Goal: Task Accomplishment & Management: Complete application form

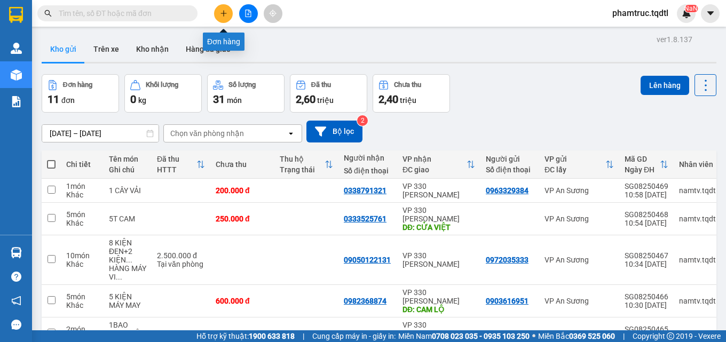
click at [222, 10] on icon "plus" at bounding box center [223, 13] width 7 height 7
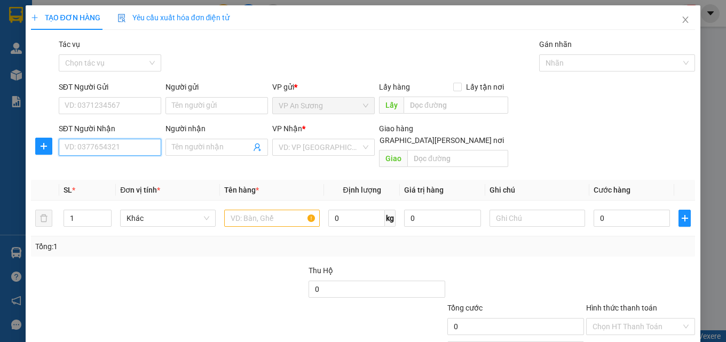
click at [130, 154] on input "SĐT Người Nhận" at bounding box center [110, 147] width 102 height 17
type input "0926074074"
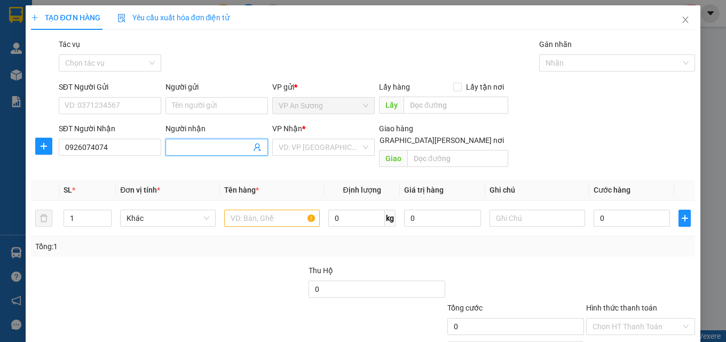
click at [217, 148] on input "Người nhận" at bounding box center [211, 147] width 79 height 12
click at [138, 148] on input "0926074074" at bounding box center [110, 147] width 102 height 17
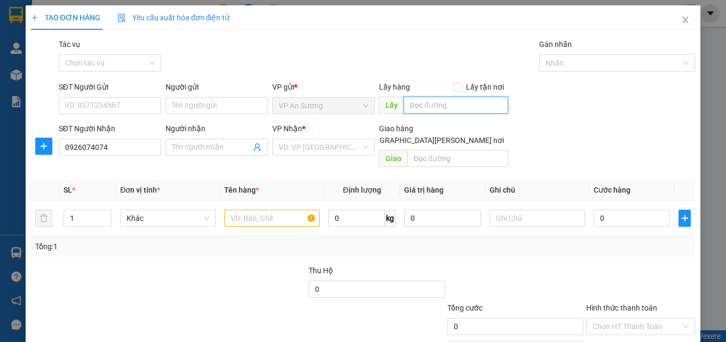
click at [424, 109] on input "text" at bounding box center [456, 105] width 105 height 17
type input "V"
click at [361, 153] on div "VD: VP [GEOGRAPHIC_DATA]" at bounding box center [323, 147] width 102 height 17
type input "vp Q12"
click at [244, 210] on input "text" at bounding box center [272, 218] width 96 height 17
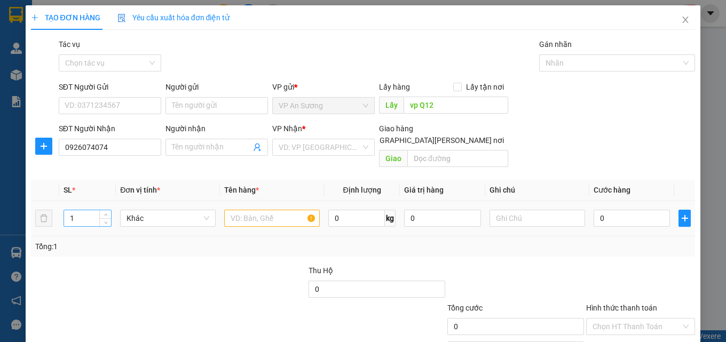
click at [78, 212] on input "1" at bounding box center [87, 218] width 47 height 16
type input "1"
click at [236, 210] on input "text" at bounding box center [272, 218] width 96 height 17
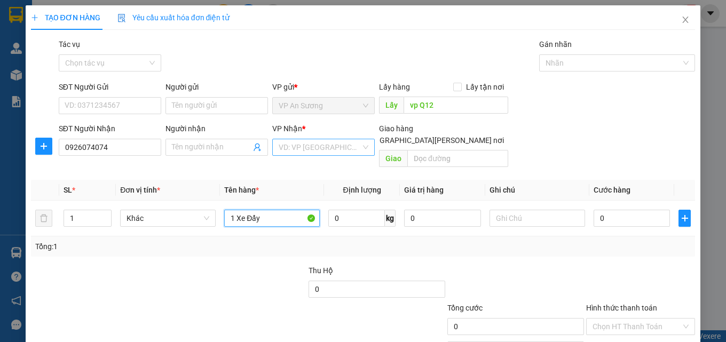
type input "1 Xe Đẩy"
click at [344, 144] on input "search" at bounding box center [320, 147] width 82 height 16
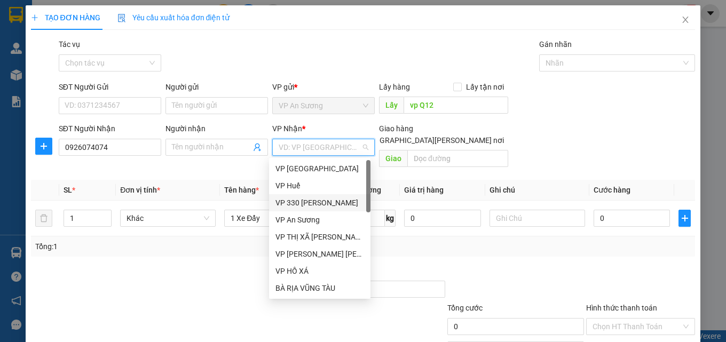
click at [292, 200] on div "VP 330 [PERSON_NAME]" at bounding box center [319, 203] width 89 height 12
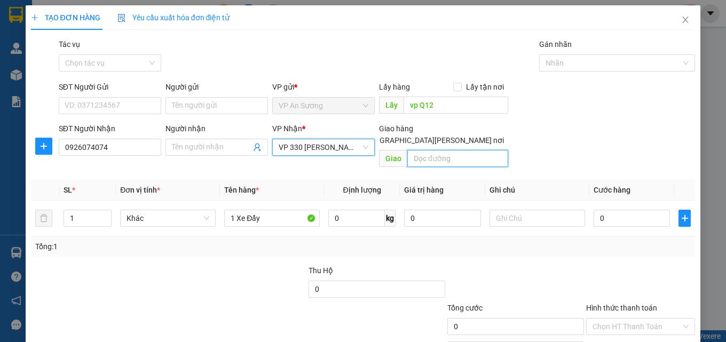
click at [435, 150] on input "text" at bounding box center [457, 158] width 101 height 17
type input "D"
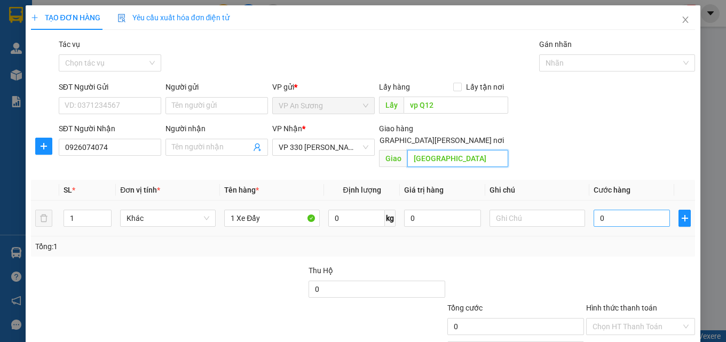
type input "[GEOGRAPHIC_DATA]"
click at [640, 210] on input "0" at bounding box center [632, 218] width 77 height 17
type input "10"
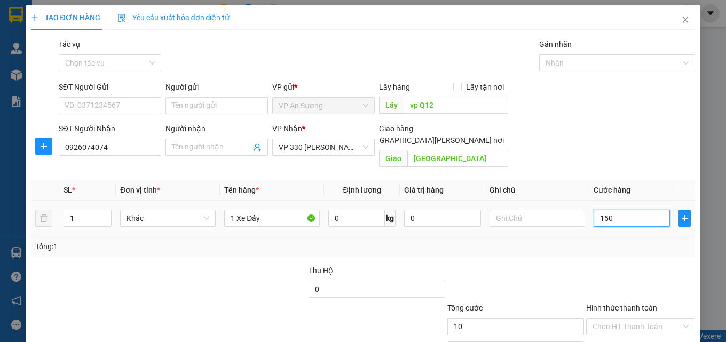
type input "1.540"
type input "154"
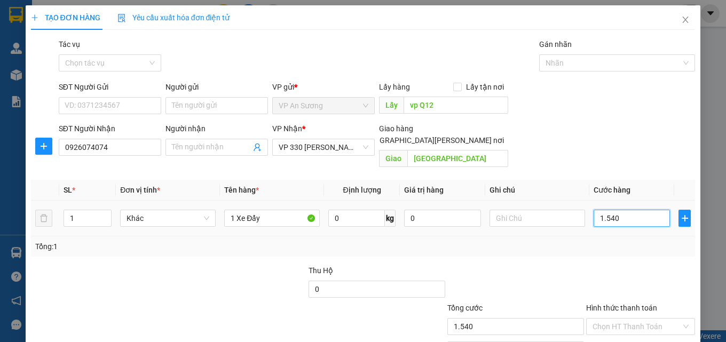
type input "154"
type input "15"
type input "1"
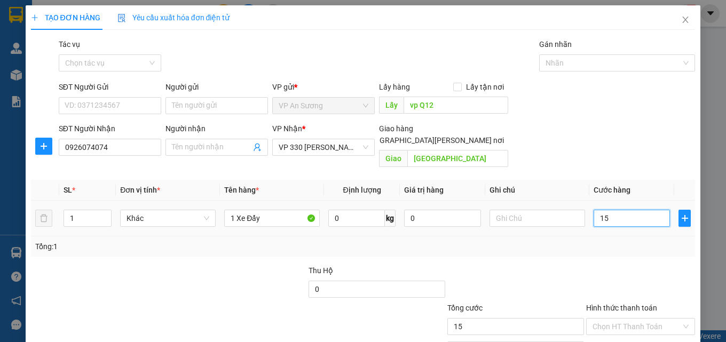
type input "1"
type input "0"
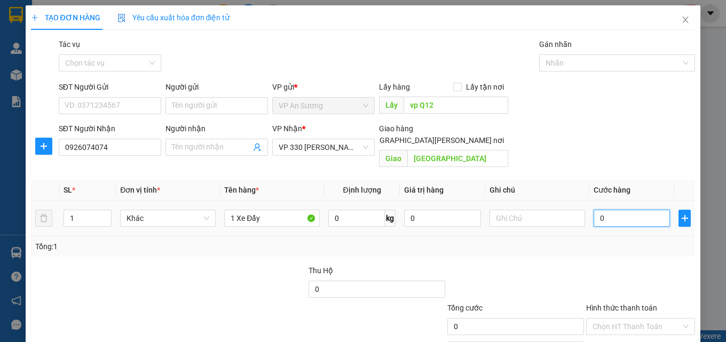
type input "10"
type input "150"
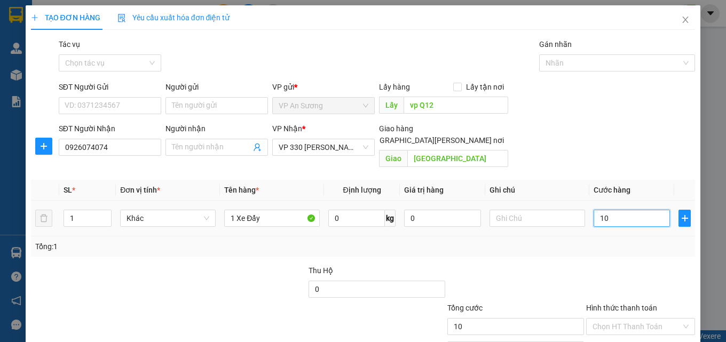
type input "150"
type input "1.500"
type input "15.000"
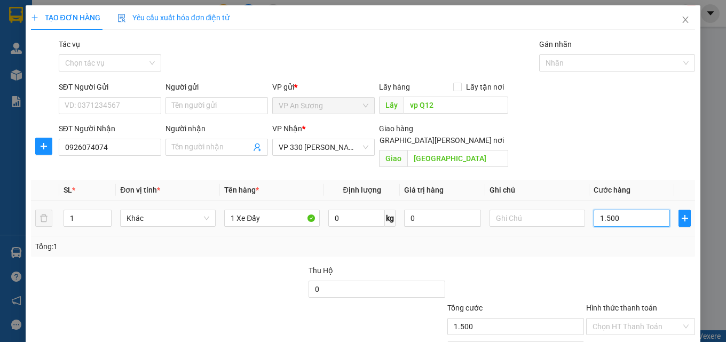
type input "15.000"
type input "150.000"
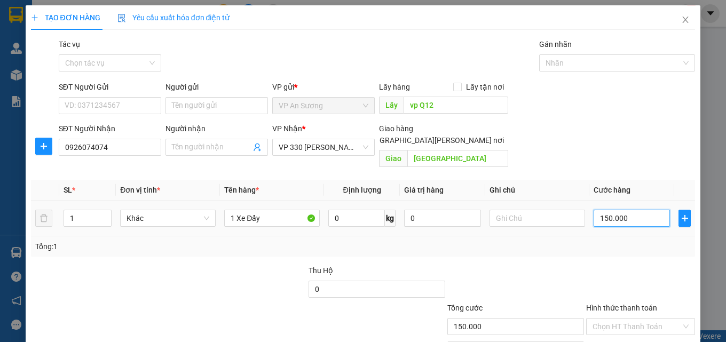
type input "1.500.000"
type input "15.000.000"
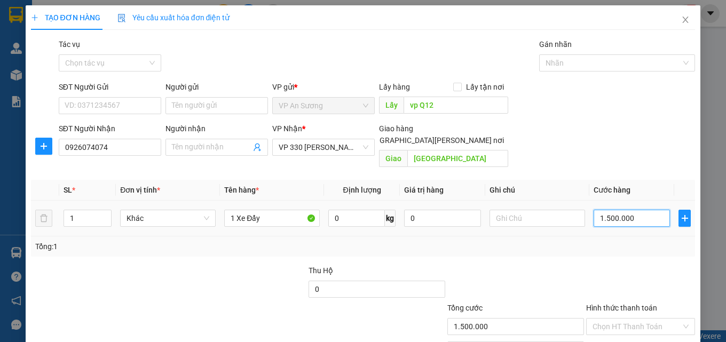
type input "15.000.000"
type input "150.000.000"
type input "1.500.000.000"
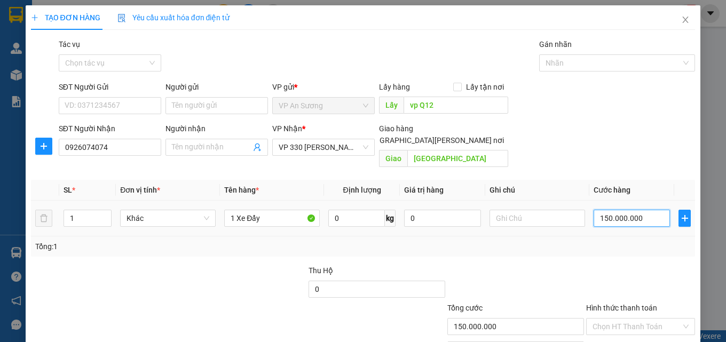
type input "1.500.000.000"
type input "15.000.000.000"
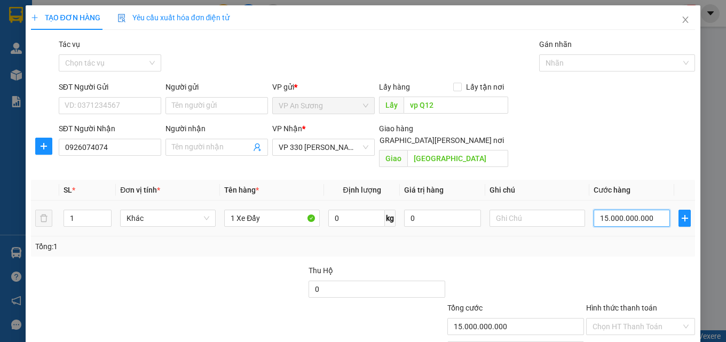
type input "150.000.000.000"
type input "1.500.000.000.000"
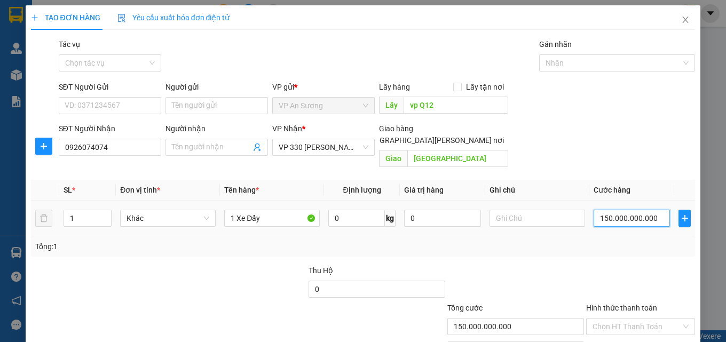
type input "1.500.000.000.000"
type input "15.000.000.000.000"
type input "150.000.000.000.000"
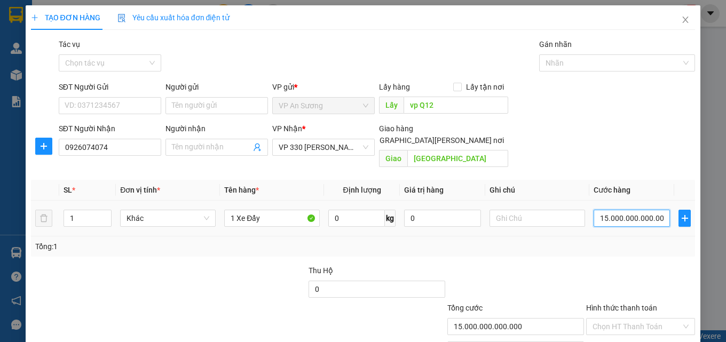
type input "150.000.000.000.000"
type input "1.500.000.000.000.000"
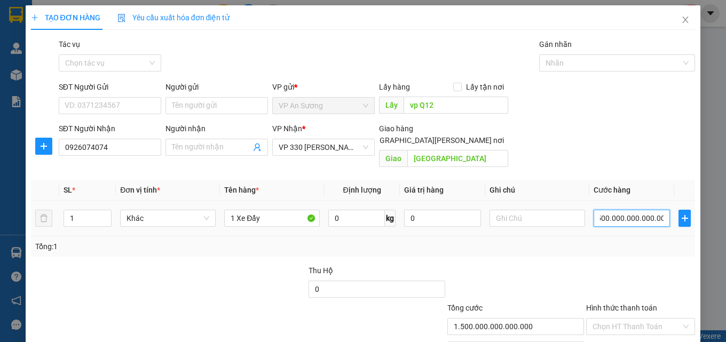
type input "15.000.000.000.000.000"
type input "150.000.000.000.000.000"
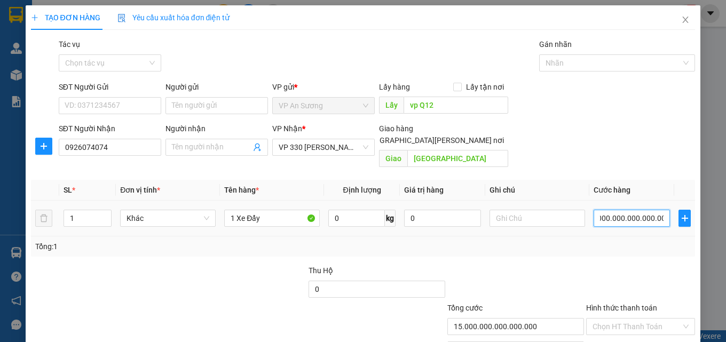
type input "150.000.000.000.000.000"
type input "1.500.000.000.000.000.000"
type input "15.000.000.000.000.000.000"
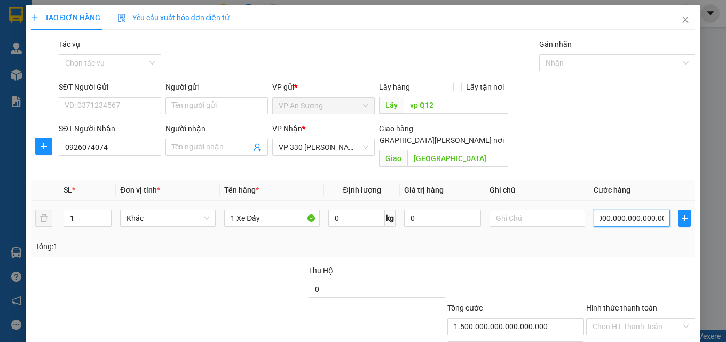
type input "15.000.000.000.000.000.000"
type input "150.000.000.000.000.000.000"
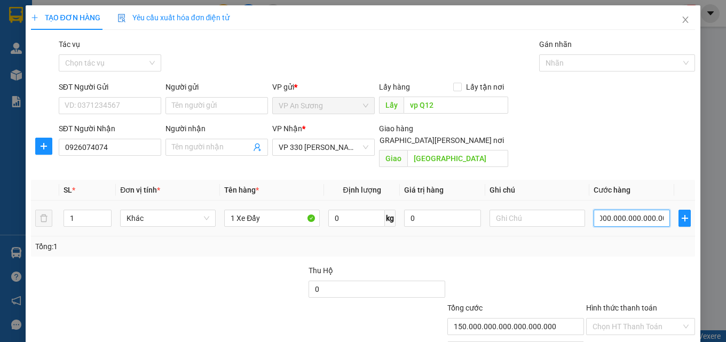
type input "1.500.000.000.000.000.000.000"
type input "1.5e+21"
type input "15.000.000.000.000.000.000.000.000"
type input "1.5e+25"
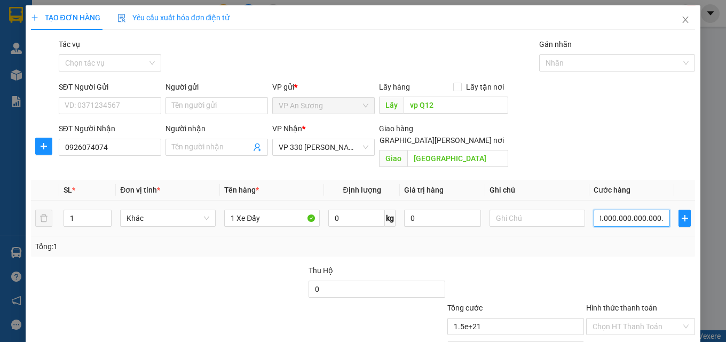
type input "1.5e+25"
type input "150.000.000.000.000.000.000.000.000"
type input "1.5e+26"
type input "1.500.000.000.000.000.000.000.000.000"
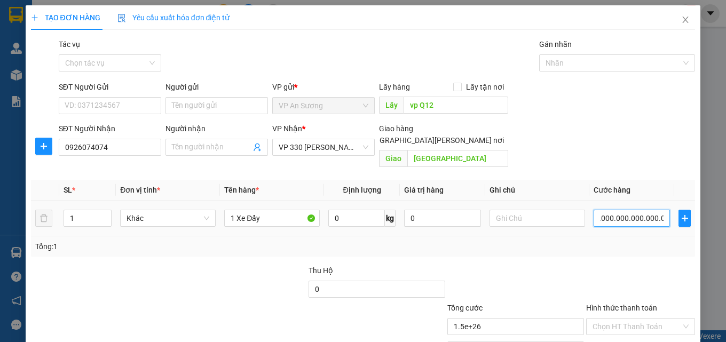
type input "1.5e+27"
type input "1.500.000.000.000.000.000.000.000.000.000.000"
type input "1.5e+33"
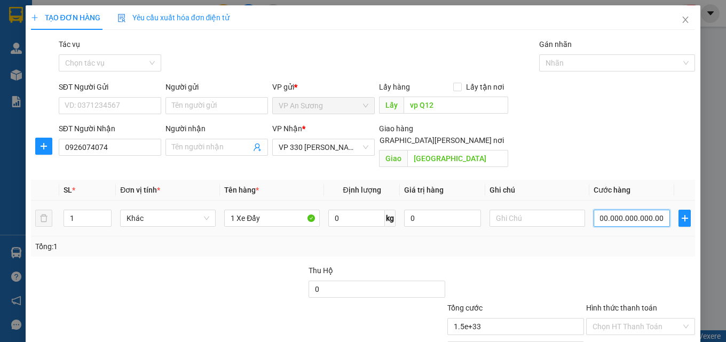
type input "1.500.000.000.000.000.000.000.000.000.000.000.000"
type input "1.5e+36"
type input "15.000.000.000.000.000.000.000.000.000.000.000.000"
type input "1.5e+37"
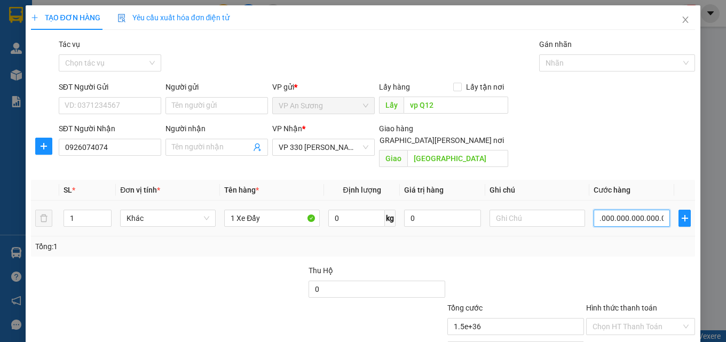
type input "1.5e+37"
type input "150.000.000.000.000.000.000.000.000.000.000.000.000"
type input "1.5e+38"
type input "1.500.000.000.000.000.000.000.000.000.000.000.000.000"
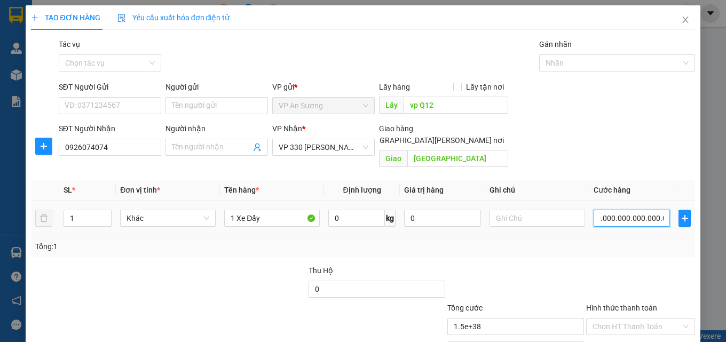
type input "1.5e+39"
type input "15.000.000.000.000.000.000.000.000.000.000.000.000.000"
type input "1.5e+40"
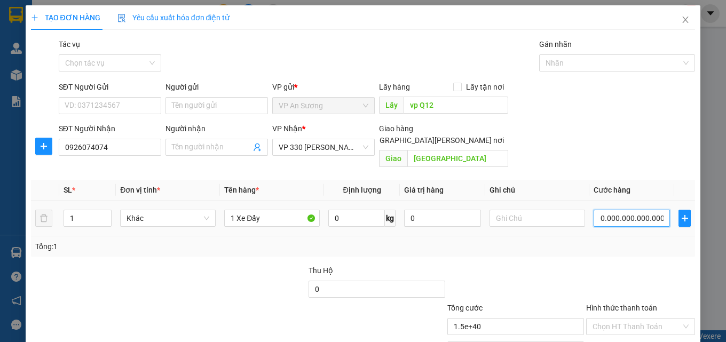
type input "1.500.000.000.000.000.000.000.000.000.000.000.000.000"
type input "1.5e+39"
type input "15.000.000.000.000.000.000.000.000.000.000.000"
type input "1.5e+34"
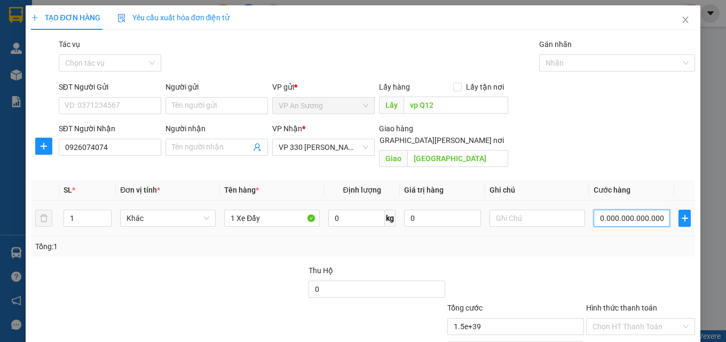
type input "1.5e+34"
type input "1.500.000.000.000.000.000.000.000.000.000.000"
type input "1.5e+33"
type input "15.000.000.000.000.000.000.000.000.000.000"
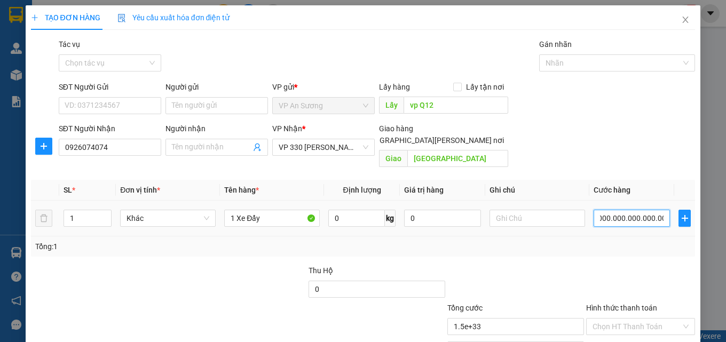
type input "1.5e+31"
type input "150.000.000.000.000.000.000.000.000.000"
type input "1.5e+29"
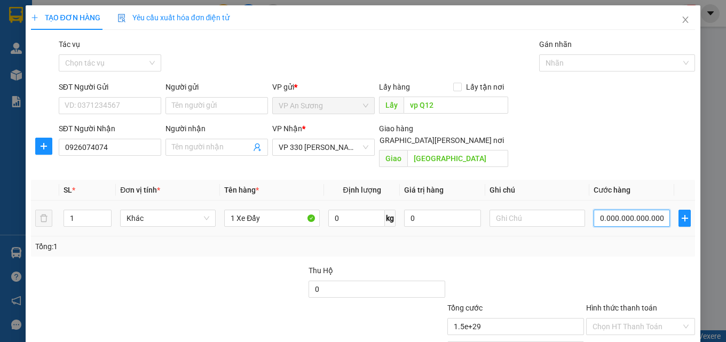
type input "15.000.000.000.000.000.000.000.000.000"
type input "1.5e+28"
type input "1.500.000.000.000.000.000.000.000.000"
type input "1.5e+27"
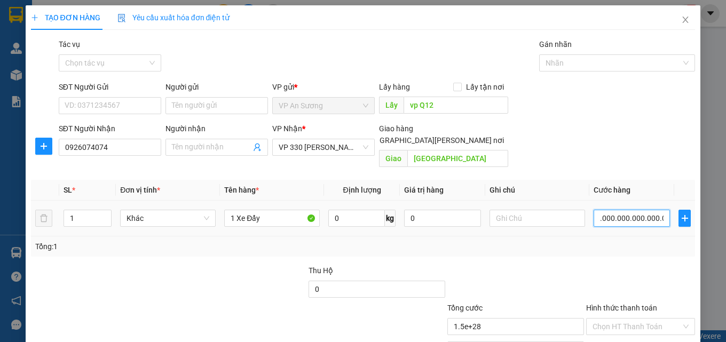
type input "1.5e+27"
type input "150.000.000.000.000.000.000.000.000"
type input "1.5e+26"
type input "1.500.000.000.000.000.000.000.000"
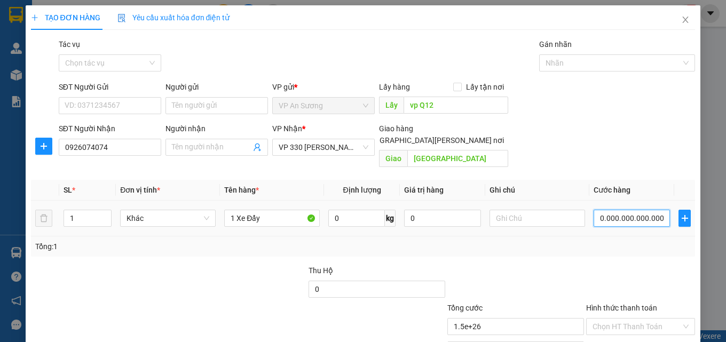
type input "1.5e+24"
type input "150.000.000.000.000.000.000.000"
type input "1.5e+23"
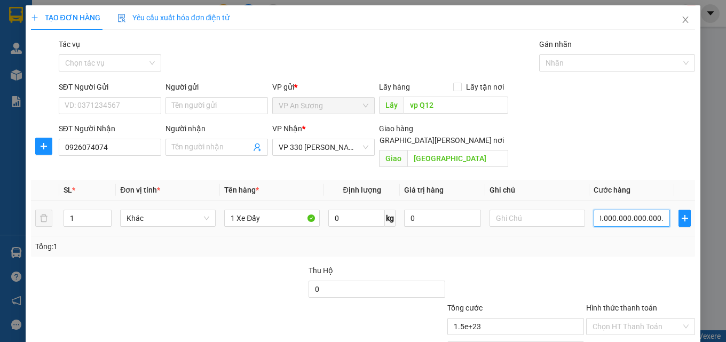
type input "15.000.000.000.000.000.000.000"
type input "1.5e+22"
type input "1.500.000.000.000.000.000.000"
type input "1.5e+21"
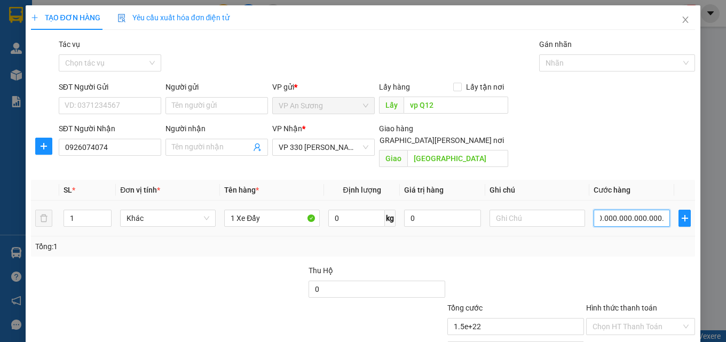
type input "1.5e+21"
type input "150.000.000.000.000.000.000"
type input "15.000.000.000.000.000.000"
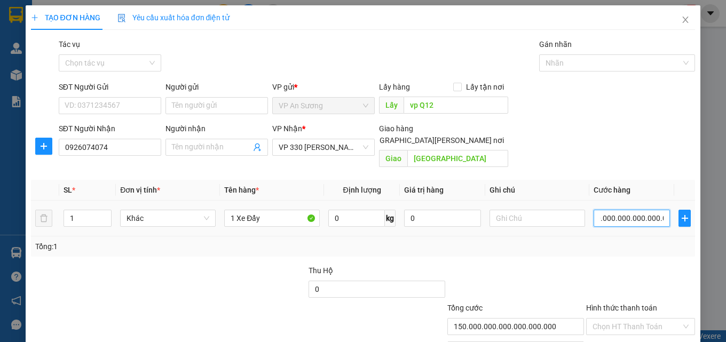
type input "15.000.000.000.000.000.000"
type input "1.500.000.000.000.000.000"
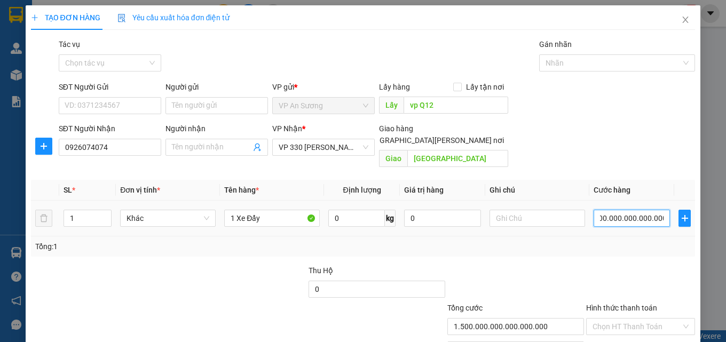
type input "150.000.000.000.000.000"
type input "15.000.000.000.000.000"
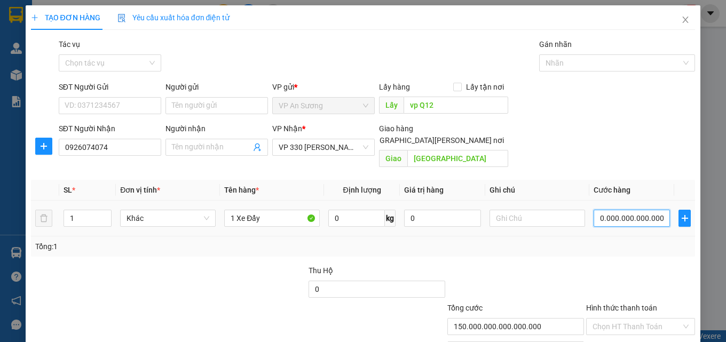
type input "15.000.000.000.000.000"
type input "1.500.000.000.000.000"
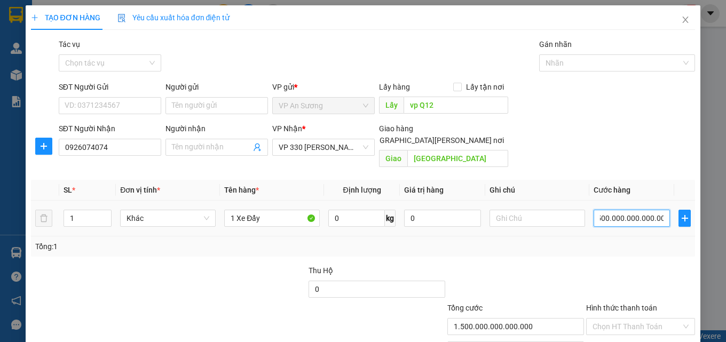
type input "150.000.000.000.000"
type input "15.000.000.000.000"
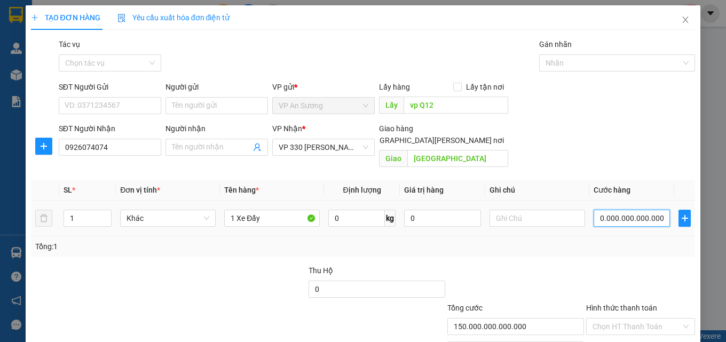
type input "15.000.000.000.000"
type input "150.000.000.000"
type input "1.500.000.000"
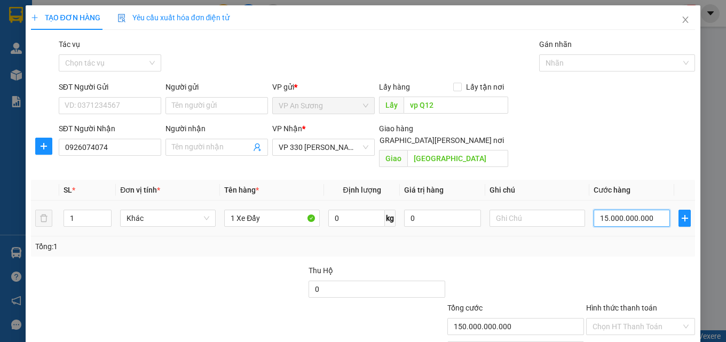
type input "1.500.000.000"
type input "15"
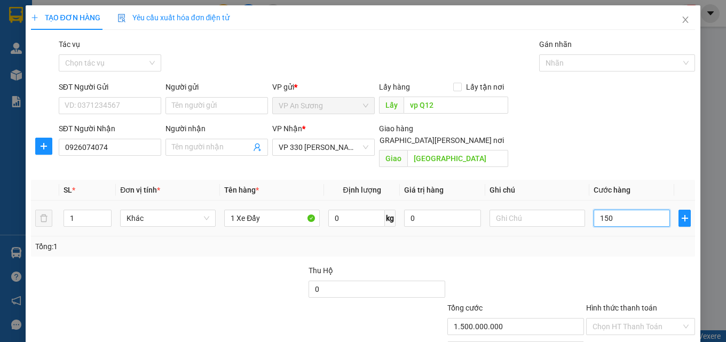
type input "15"
type input "0"
type input "10"
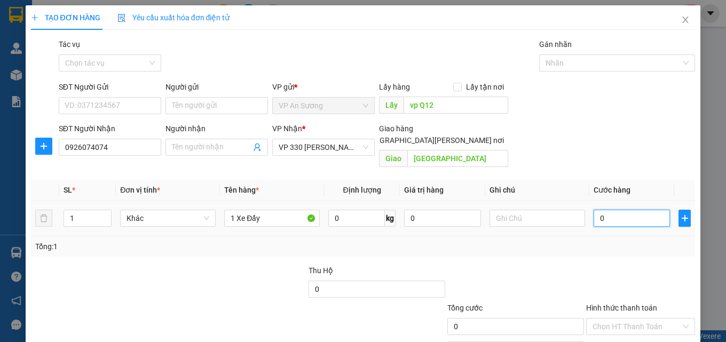
type input "10"
type input "150"
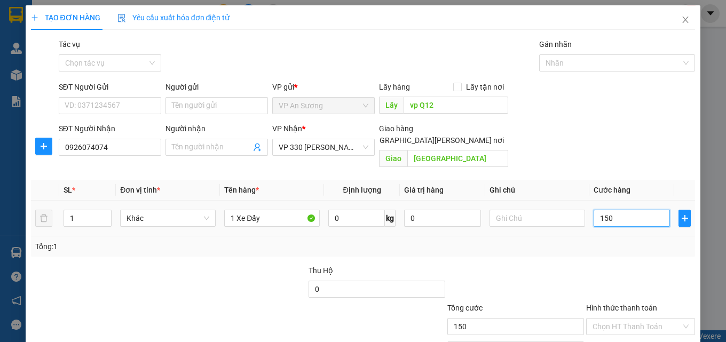
type input "1.500"
type input "15.000"
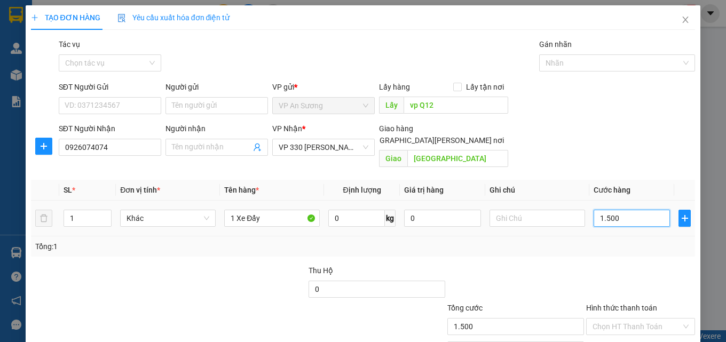
type input "15.000"
type input "150.000"
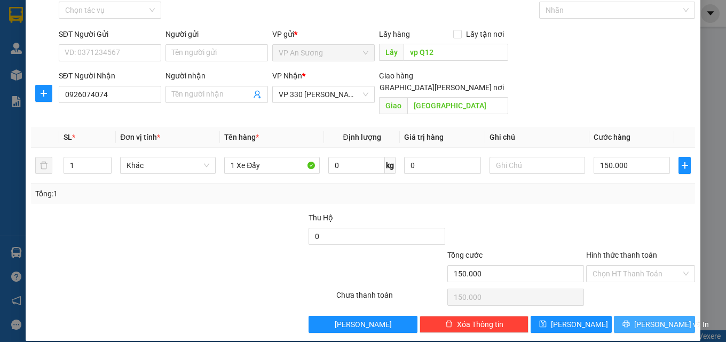
click at [636, 316] on button "[PERSON_NAME] và In" at bounding box center [654, 324] width 81 height 17
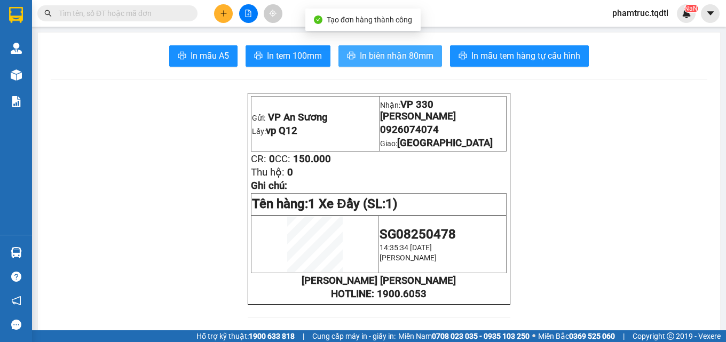
click at [415, 54] on span "In biên nhận 80mm" at bounding box center [397, 55] width 74 height 13
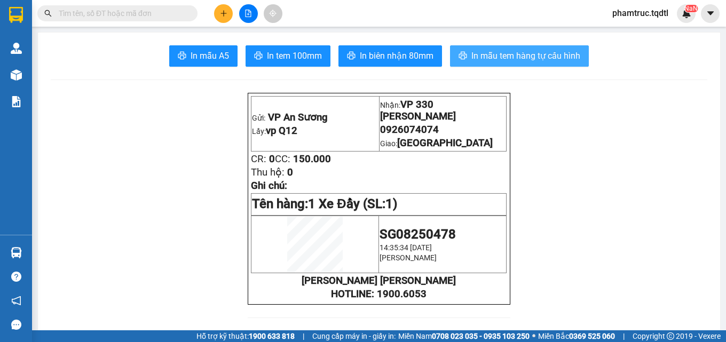
click at [512, 64] on button "In mẫu tem hàng tự cấu hình" at bounding box center [519, 55] width 139 height 21
click at [220, 15] on icon "plus" at bounding box center [223, 13] width 7 height 7
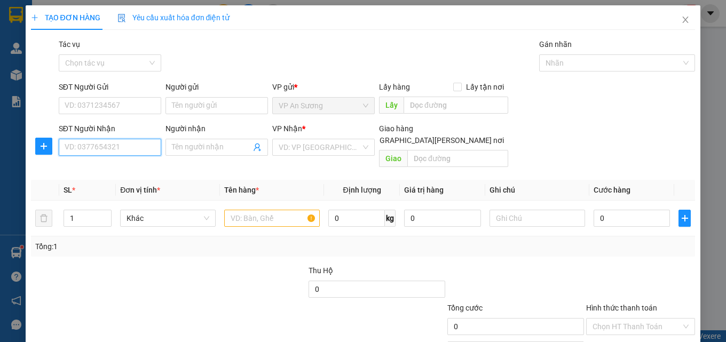
click at [119, 148] on input "SĐT Người Nhận" at bounding box center [110, 147] width 102 height 17
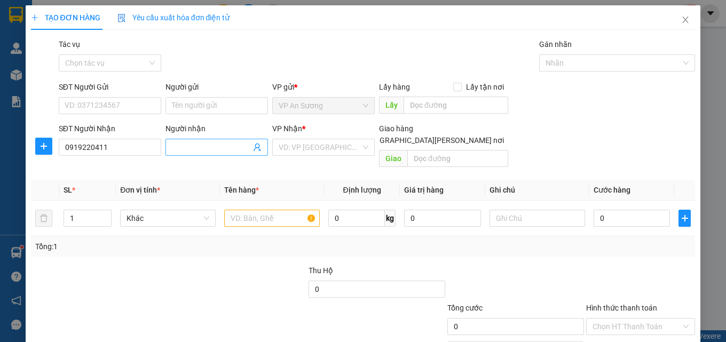
click at [232, 150] on input "Người nhận" at bounding box center [211, 147] width 79 height 12
click at [305, 141] on input "search" at bounding box center [320, 147] width 82 height 16
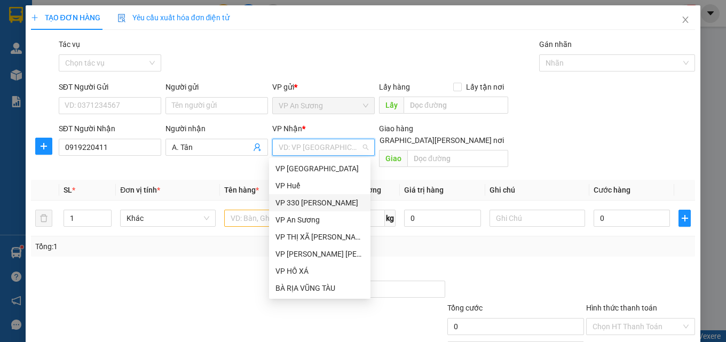
click at [327, 208] on div "VP 330 [PERSON_NAME]" at bounding box center [319, 203] width 89 height 12
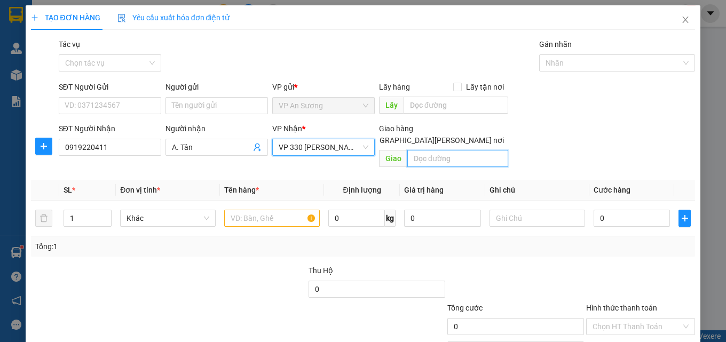
click at [431, 150] on input "text" at bounding box center [457, 158] width 101 height 17
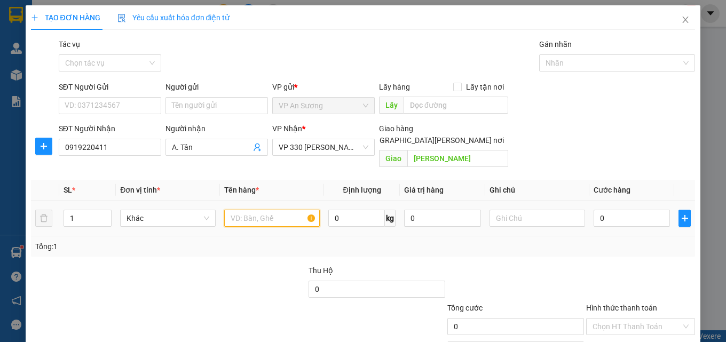
click at [266, 210] on input "text" at bounding box center [272, 218] width 96 height 17
click at [594, 214] on input "0" at bounding box center [632, 218] width 77 height 17
click at [600, 211] on input "0" at bounding box center [632, 218] width 77 height 17
click at [594, 212] on input "0" at bounding box center [632, 218] width 77 height 17
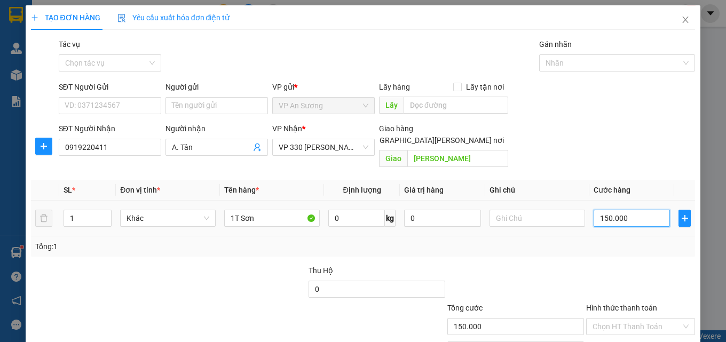
click at [624, 210] on input "150.000" at bounding box center [632, 218] width 77 height 17
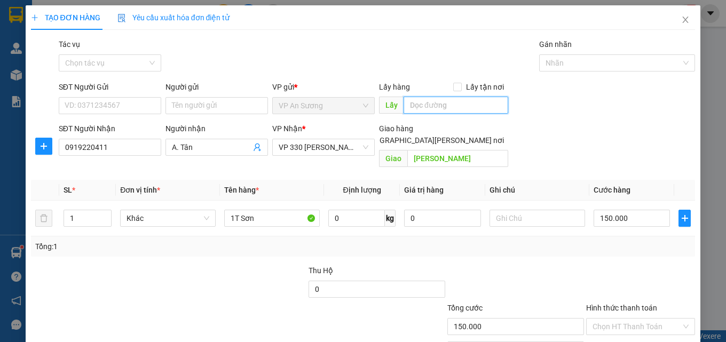
click at [495, 109] on input "text" at bounding box center [456, 105] width 105 height 17
click at [556, 154] on div "SĐT Người [PERSON_NAME] 0919220411 Người [PERSON_NAME] [PERSON_NAME] * VP 330 […" at bounding box center [377, 147] width 641 height 49
click at [557, 155] on div "SĐT Người [PERSON_NAME] 0919220411 Người [PERSON_NAME] [PERSON_NAME] * VP 330 […" at bounding box center [377, 147] width 641 height 49
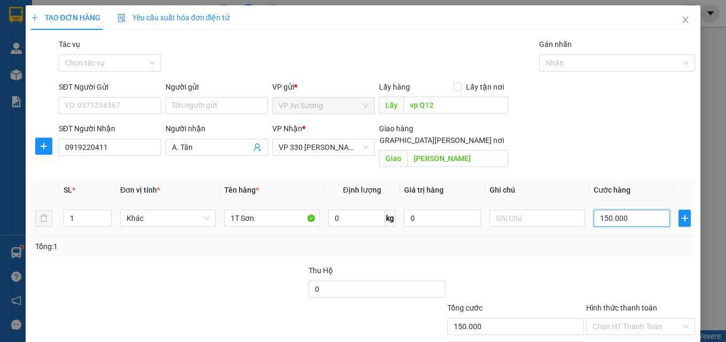
click at [616, 210] on input "150.000" at bounding box center [632, 218] width 77 height 17
click at [617, 210] on input "150.000" at bounding box center [632, 218] width 77 height 17
click at [618, 210] on input "150.000" at bounding box center [632, 218] width 77 height 17
click at [634, 180] on th "Cước hàng" at bounding box center [631, 190] width 85 height 21
drag, startPoint x: 628, startPoint y: 198, endPoint x: 625, endPoint y: 203, distance: 7.0
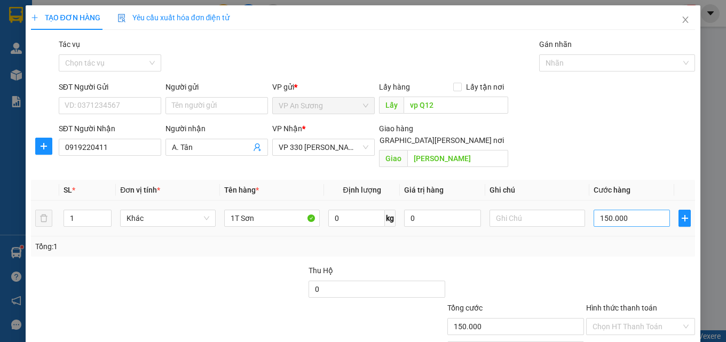
click at [628, 208] on div "150.000" at bounding box center [632, 218] width 77 height 21
click at [628, 210] on input "150.000" at bounding box center [632, 218] width 77 height 17
click at [609, 319] on input "Hình thức thanh toán" at bounding box center [637, 327] width 89 height 16
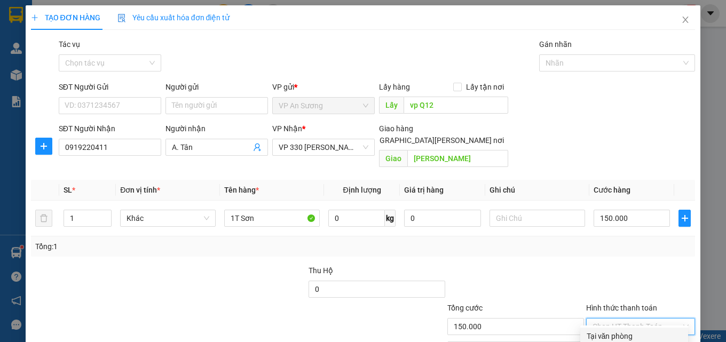
click at [602, 330] on div "Tại văn phòng" at bounding box center [634, 336] width 95 height 12
click at [658, 265] on div at bounding box center [640, 283] width 111 height 37
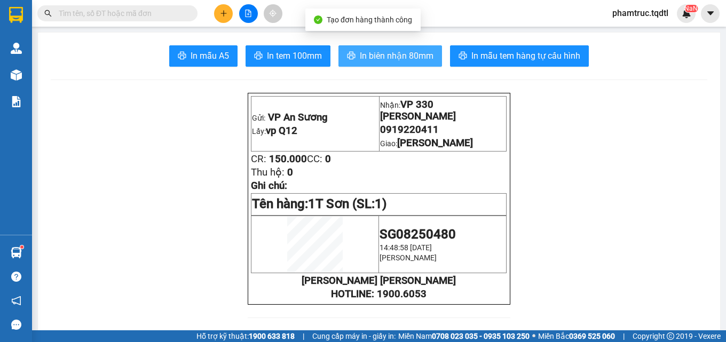
click at [409, 62] on span "In biên nhận 80mm" at bounding box center [397, 55] width 74 height 13
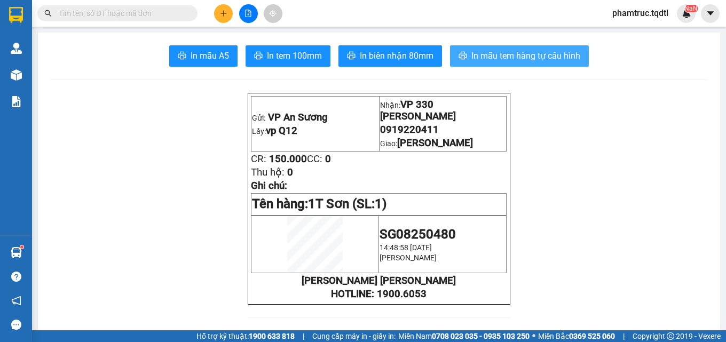
click at [532, 65] on button "In mẫu tem hàng tự cấu hình" at bounding box center [519, 55] width 139 height 21
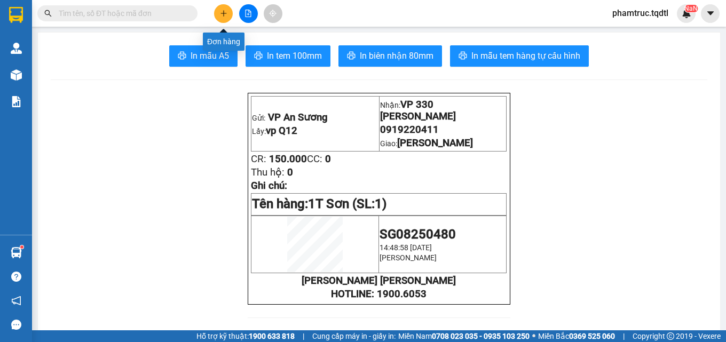
click at [218, 15] on button at bounding box center [223, 13] width 19 height 19
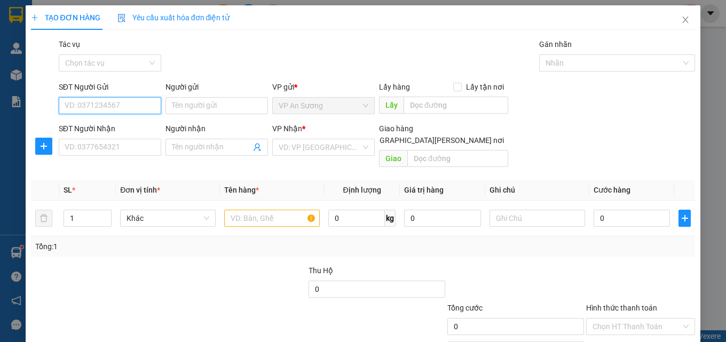
click at [122, 111] on input "SĐT Người Gửi" at bounding box center [110, 105] width 102 height 17
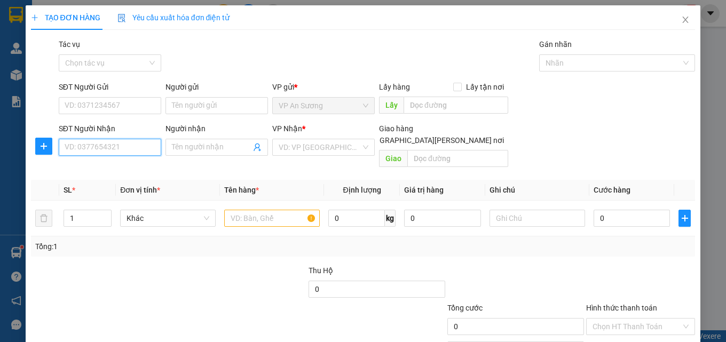
click at [73, 148] on input "SĐT Người Nhận" at bounding box center [110, 147] width 102 height 17
click at [98, 170] on div "0919220411 - A. Tân" at bounding box center [109, 169] width 89 height 12
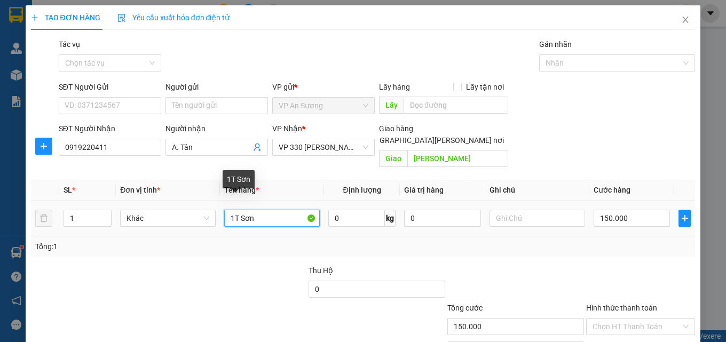
click at [262, 210] on input "1T Sơn" at bounding box center [272, 218] width 96 height 17
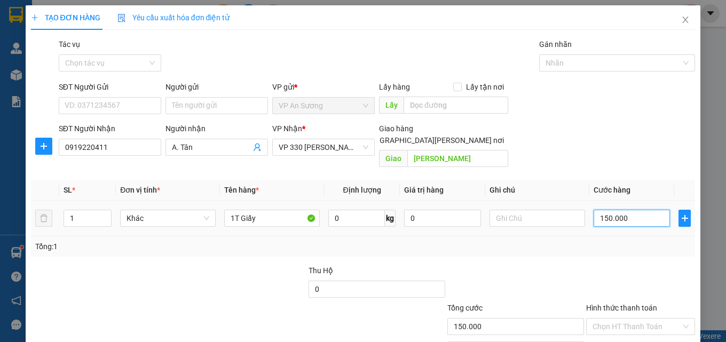
click at [636, 211] on input "150.000" at bounding box center [632, 218] width 77 height 17
click at [635, 211] on input "150.000" at bounding box center [632, 218] width 77 height 17
click at [625, 212] on input "150.000" at bounding box center [632, 218] width 77 height 17
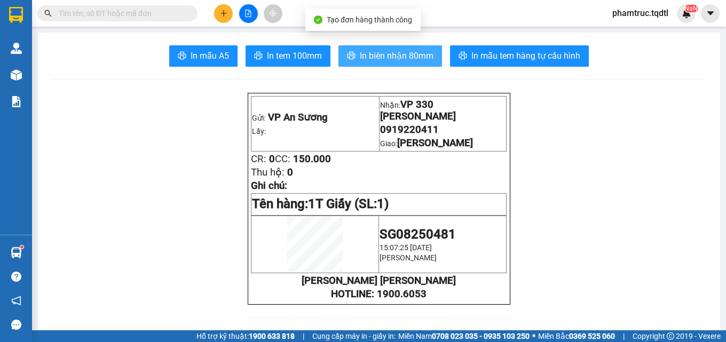
click at [432, 65] on button "In biên nhận 80mm" at bounding box center [390, 55] width 104 height 21
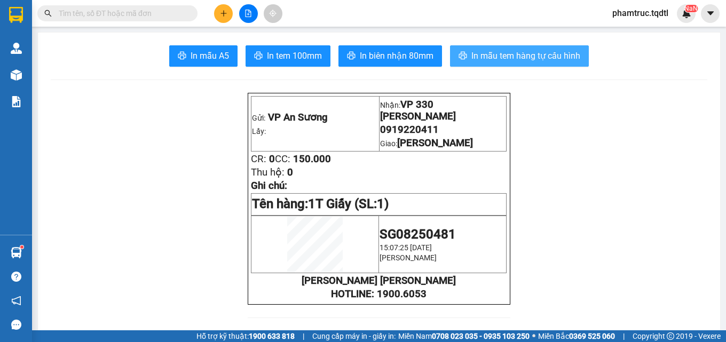
click at [552, 59] on span "In mẫu tem hàng tự cấu hình" at bounding box center [525, 55] width 109 height 13
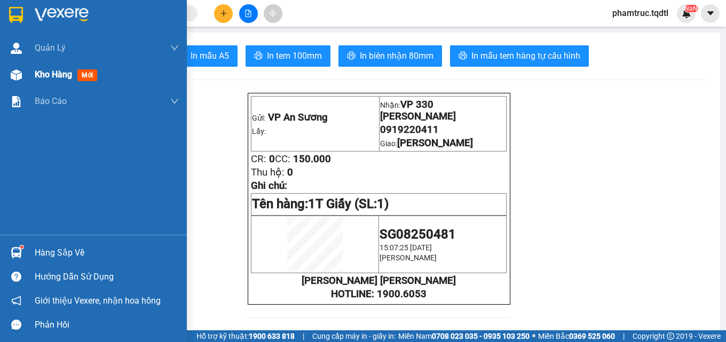
click at [22, 70] on div at bounding box center [16, 75] width 19 height 19
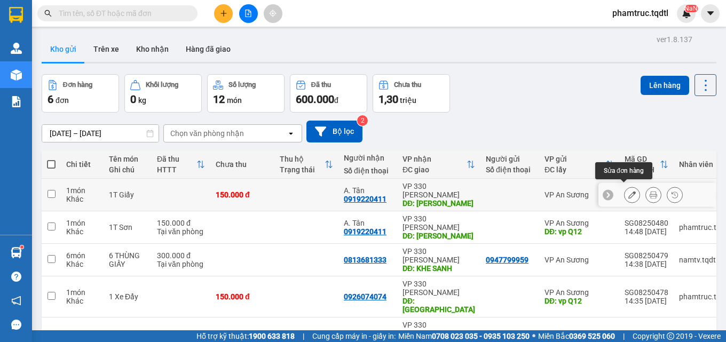
click at [626, 201] on div at bounding box center [656, 195] width 117 height 24
click at [628, 191] on icon at bounding box center [631, 194] width 7 height 7
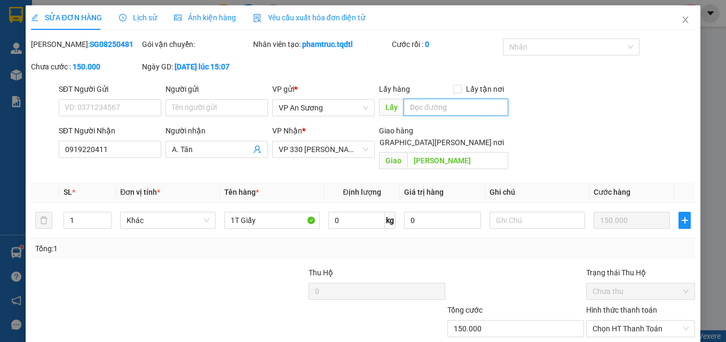
drag, startPoint x: 471, startPoint y: 105, endPoint x: 461, endPoint y: 106, distance: 9.7
click at [471, 104] on input "text" at bounding box center [456, 107] width 105 height 17
click at [626, 321] on span "Chọn HT Thanh Toán" at bounding box center [641, 329] width 96 height 16
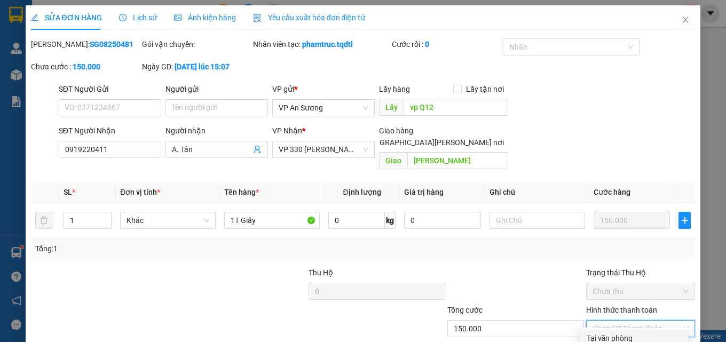
click at [625, 333] on div "Tại văn phòng" at bounding box center [634, 339] width 95 height 12
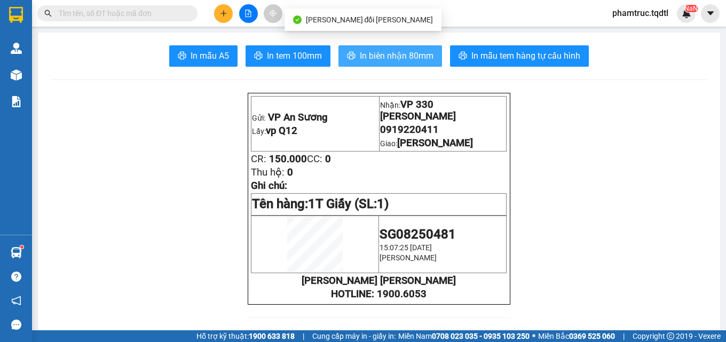
click at [395, 49] on span "In biên nhận 80mm" at bounding box center [397, 55] width 74 height 13
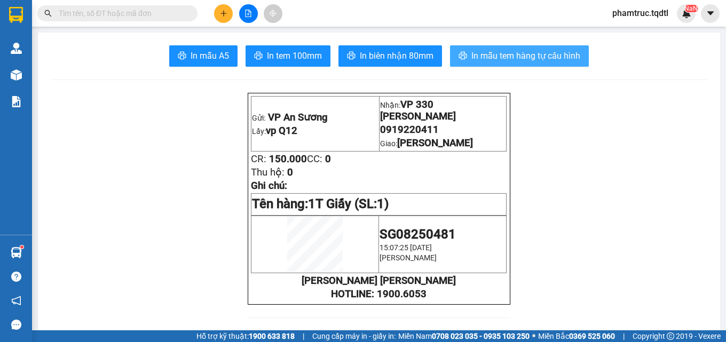
click at [540, 64] on button "In mẫu tem hàng tự cấu hình" at bounding box center [519, 55] width 139 height 21
